Goal: Task Accomplishment & Management: Book appointment/travel/reservation

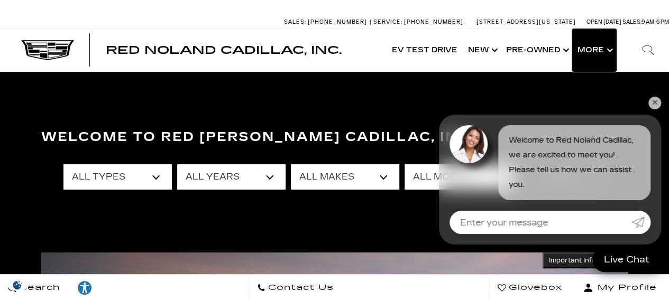
click at [609, 56] on button "Show More" at bounding box center [594, 50] width 44 height 42
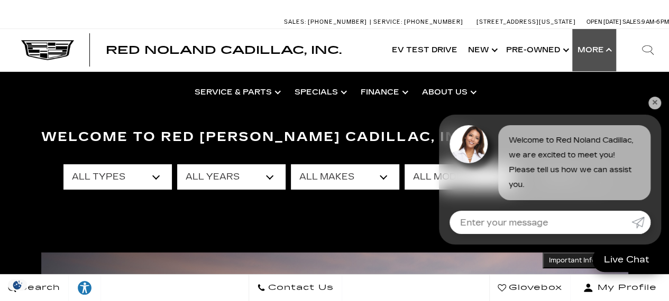
click at [659, 100] on link "✕" at bounding box center [654, 103] width 13 height 13
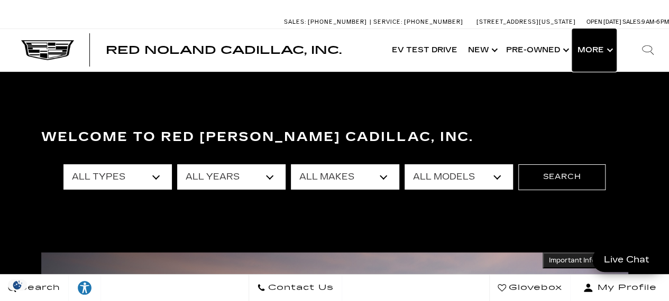
click at [587, 52] on button "Show More" at bounding box center [594, 50] width 44 height 42
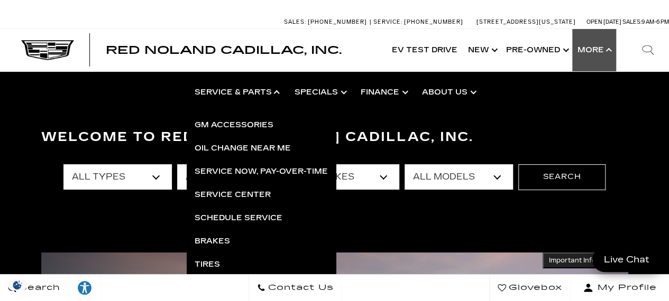
click at [215, 98] on link "Show Service & Parts" at bounding box center [237, 92] width 100 height 42
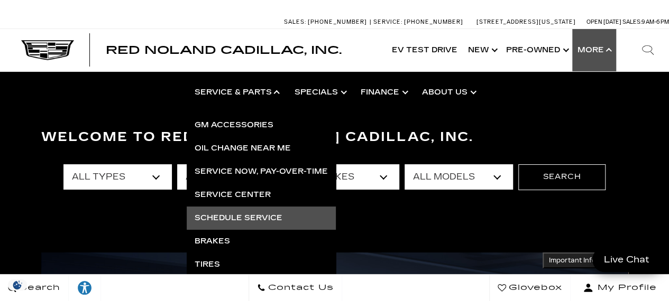
click at [246, 220] on link "Schedule Service" at bounding box center [261, 218] width 149 height 23
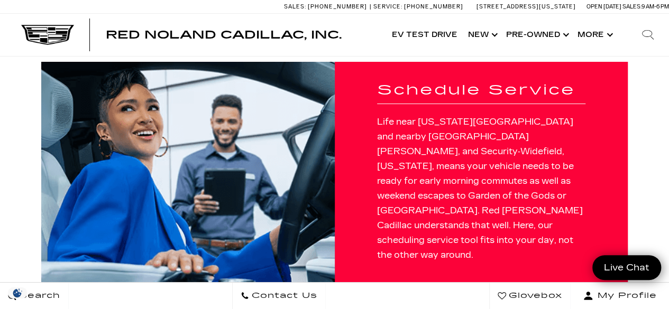
click at [532, 146] on p "Life near [US_STATE][GEOGRAPHIC_DATA] and nearby [GEOGRAPHIC_DATA][PERSON_NAME]…" at bounding box center [481, 189] width 208 height 148
